Goal: Task Accomplishment & Management: Use online tool/utility

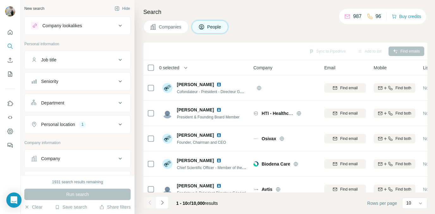
click at [73, 25] on div "Company lookalikes" at bounding box center [62, 25] width 40 height 6
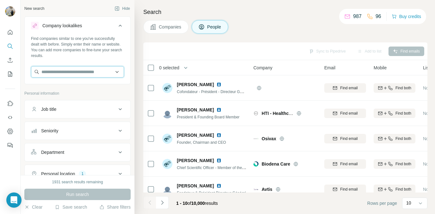
click at [65, 67] on input "text" at bounding box center [77, 71] width 93 height 11
paste input "**********"
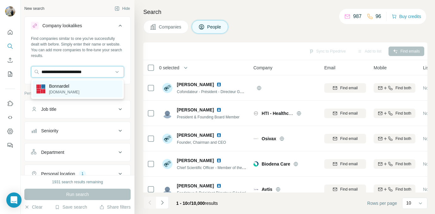
type input "**********"
click at [65, 85] on p "Bonnardel" at bounding box center [64, 86] width 30 height 6
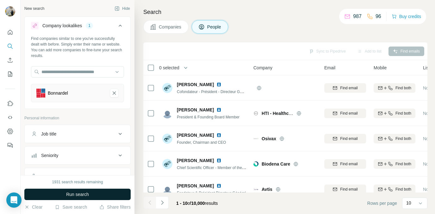
click at [71, 194] on span "Run search" at bounding box center [77, 194] width 23 height 6
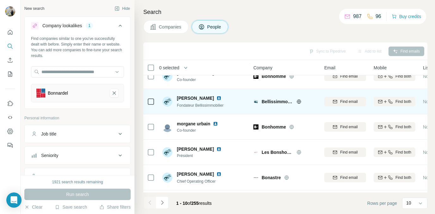
scroll to position [3, 0]
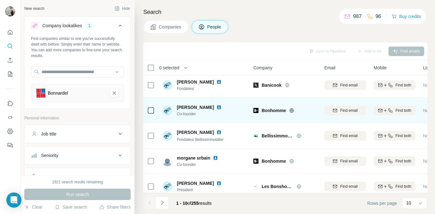
click at [290, 108] on icon at bounding box center [291, 110] width 5 height 5
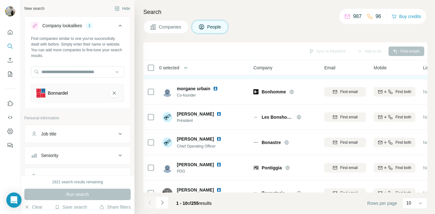
scroll to position [136, 0]
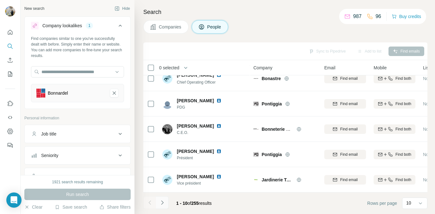
click at [168, 201] on button "Navigate to next page" at bounding box center [162, 202] width 13 height 13
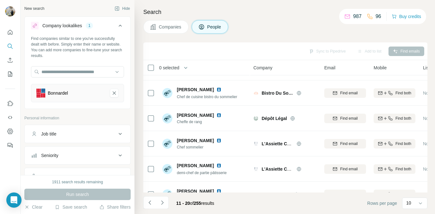
scroll to position [0, 0]
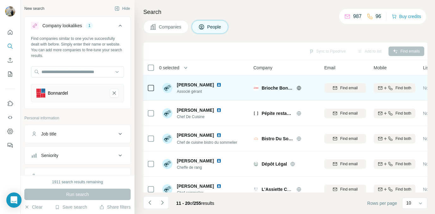
click at [298, 90] on icon at bounding box center [299, 88] width 5 height 5
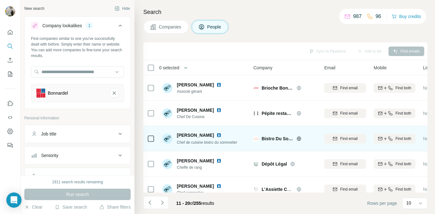
scroll to position [136, 0]
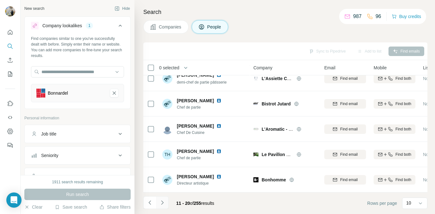
click at [162, 201] on icon "Navigate to next page" at bounding box center [162, 202] width 2 height 4
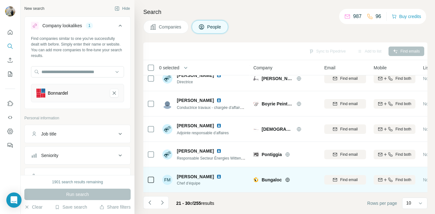
click at [287, 178] on icon at bounding box center [287, 179] width 5 height 5
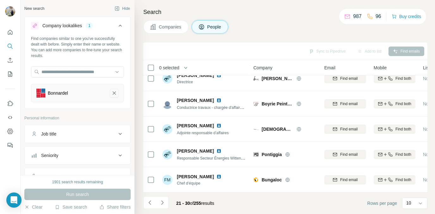
click at [113, 92] on icon "Bonnardel-remove-button" at bounding box center [114, 93] width 6 height 6
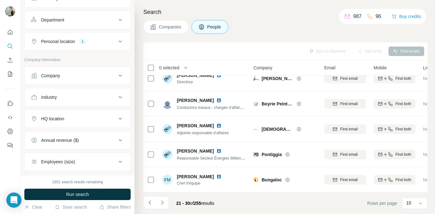
scroll to position [137, 0]
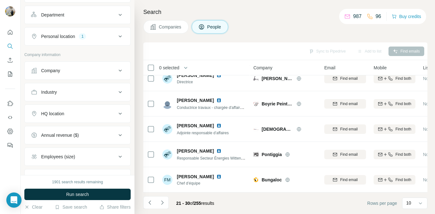
click at [62, 73] on div "Company" at bounding box center [74, 70] width 86 height 6
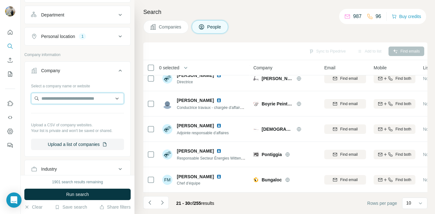
click at [62, 100] on input "text" at bounding box center [77, 98] width 93 height 11
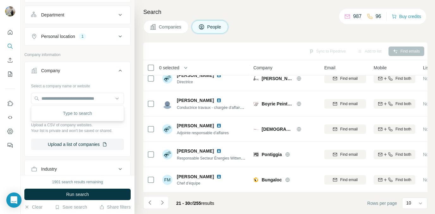
click at [73, 84] on div "Select a company name or website" at bounding box center [77, 85] width 93 height 8
click at [69, 79] on button "Company" at bounding box center [78, 72] width 106 height 18
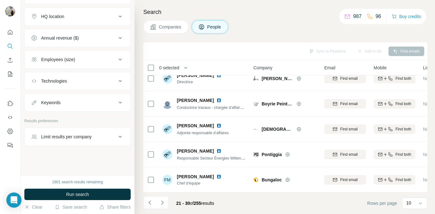
scroll to position [0, 0]
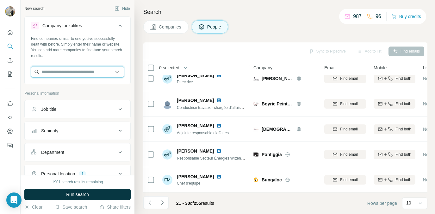
click at [66, 69] on input "text" at bounding box center [77, 71] width 93 height 11
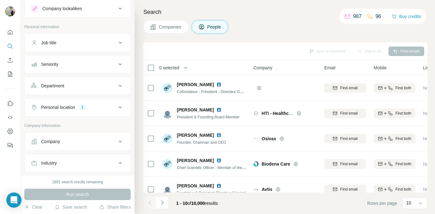
click at [58, 139] on div "Company" at bounding box center [50, 141] width 19 height 6
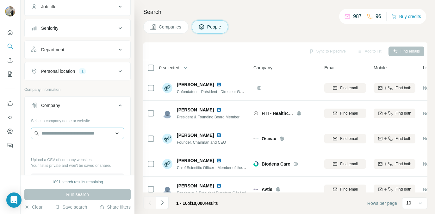
scroll to position [58, 0]
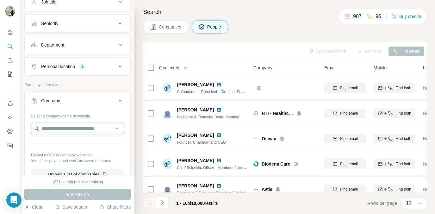
click at [59, 132] on input "text" at bounding box center [77, 128] width 93 height 11
type input "***"
paste input "**********"
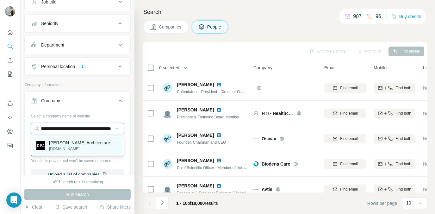
type input "**********"
click at [77, 143] on p "[PERSON_NAME] Architecture" at bounding box center [79, 143] width 61 height 6
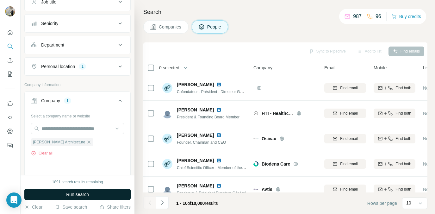
click at [81, 197] on span "Run search" at bounding box center [77, 194] width 23 height 6
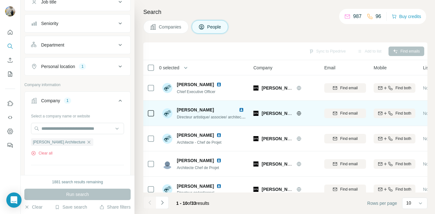
scroll to position [136, 0]
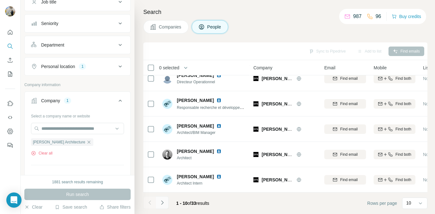
click at [156, 200] on button "Navigate to next page" at bounding box center [162, 202] width 13 height 13
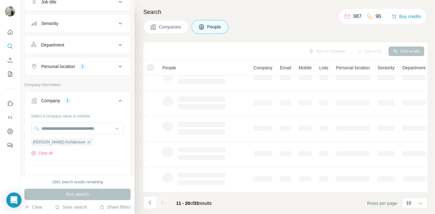
click at [157, 200] on button "Navigate to next page" at bounding box center [162, 202] width 13 height 13
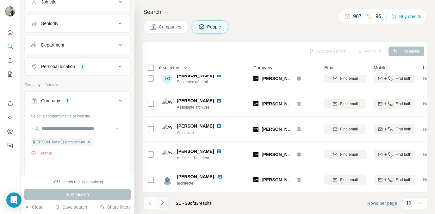
click at [157, 200] on button "Navigate to next page" at bounding box center [162, 202] width 13 height 13
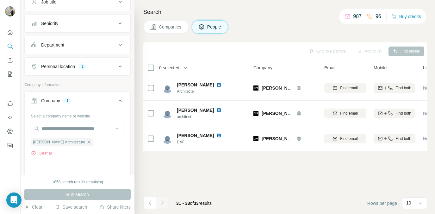
scroll to position [0, 0]
click at [150, 201] on icon "Navigate to previous page" at bounding box center [150, 203] width 6 height 6
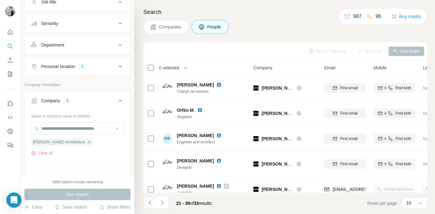
click at [150, 201] on icon "Navigate to previous page" at bounding box center [150, 203] width 6 height 6
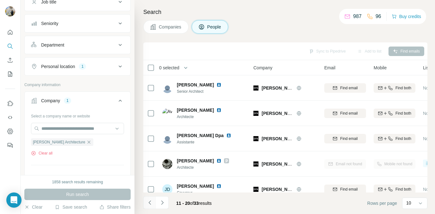
click at [150, 201] on icon "Navigate to previous page" at bounding box center [150, 203] width 6 height 6
click at [150, 201] on div at bounding box center [149, 202] width 13 height 13
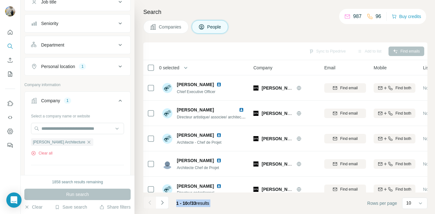
click at [150, 201] on div at bounding box center [149, 202] width 13 height 13
click at [179, 201] on span "1 - 10" at bounding box center [181, 203] width 11 height 5
